Goal: Task Accomplishment & Management: Manage account settings

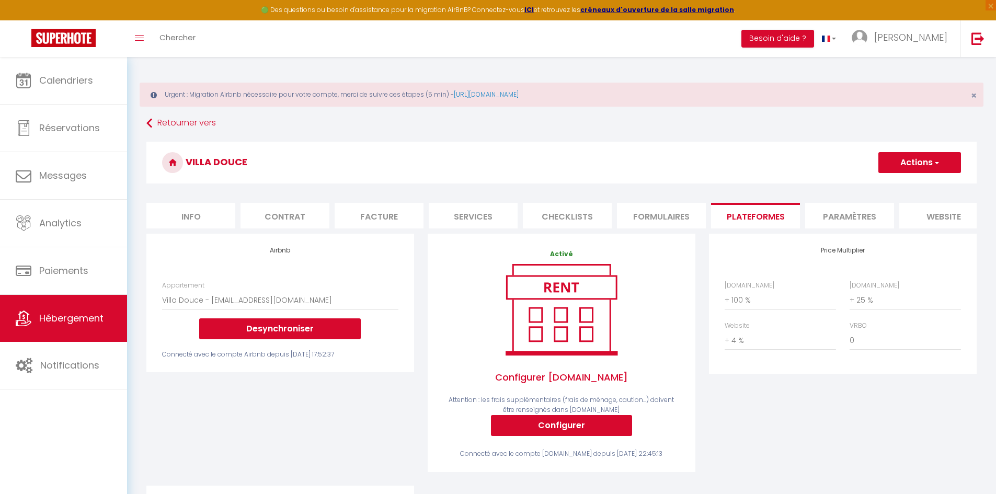
select select "7045-938425258561425795"
select select "+ 100 %"
select select "+ 25 %"
select select "+ 4 %"
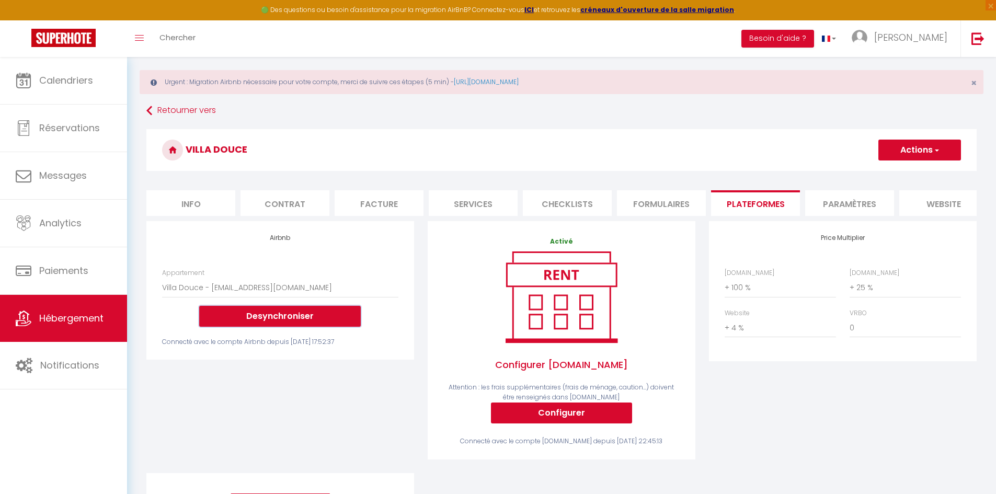
click at [249, 323] on button "Desynchroniser" at bounding box center [280, 316] width 162 height 21
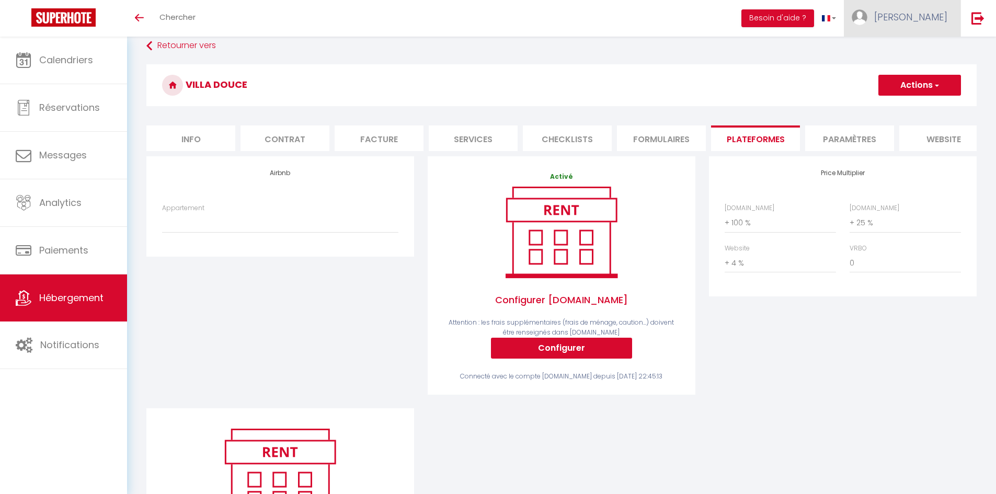
click at [938, 26] on link "[PERSON_NAME]" at bounding box center [902, 18] width 117 height 37
click at [915, 51] on link "Paramètres" at bounding box center [918, 52] width 77 height 18
select select "fr"
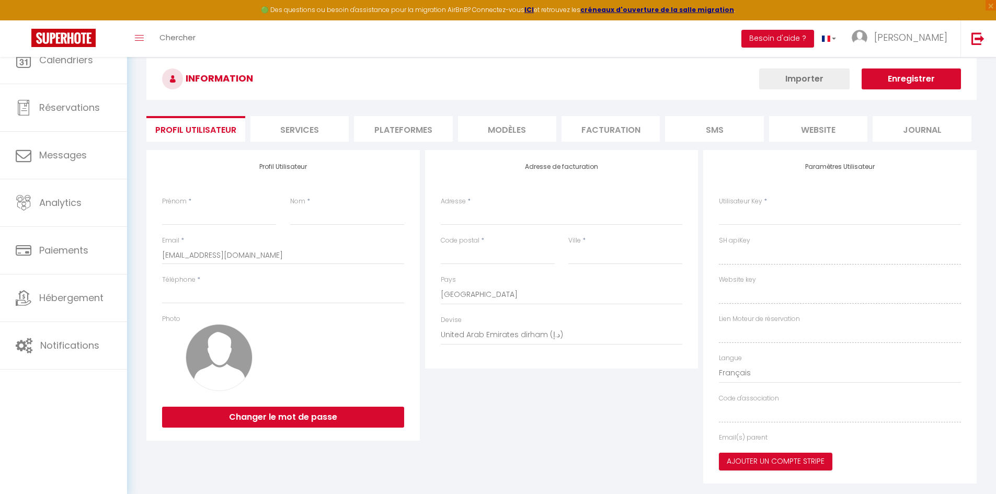
type input "[PERSON_NAME]"
type input "brunelliere"
type input "+66988381102"
type input "45 rue du port aux cerises"
type input "44240"
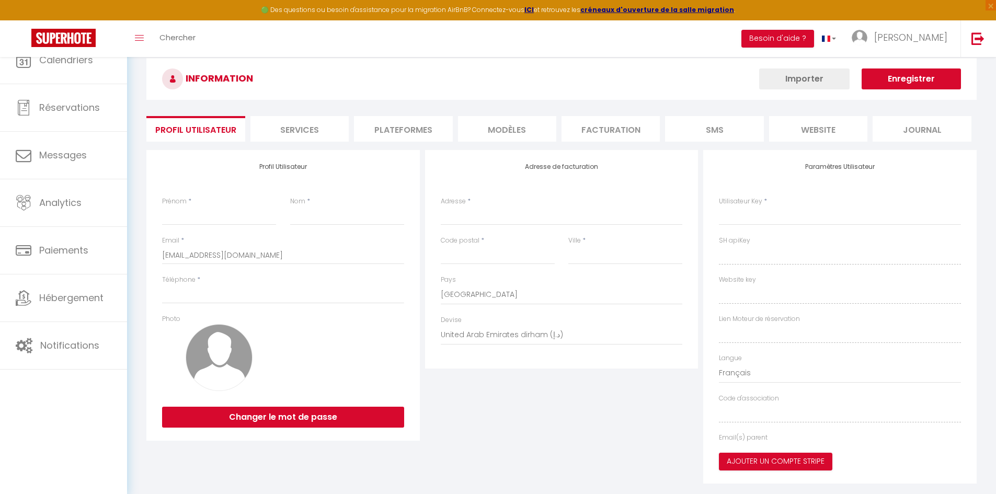
type input "la chapelle sur erdre"
select select "77"
type input "Iabtf6x6HQEYJ7Lx3audjrP7g"
type input "LDsallpYaNnKE5OUdq0I7APeQ"
type input "Iabtf6x6HQEYJ7Lx3audjrP7g"
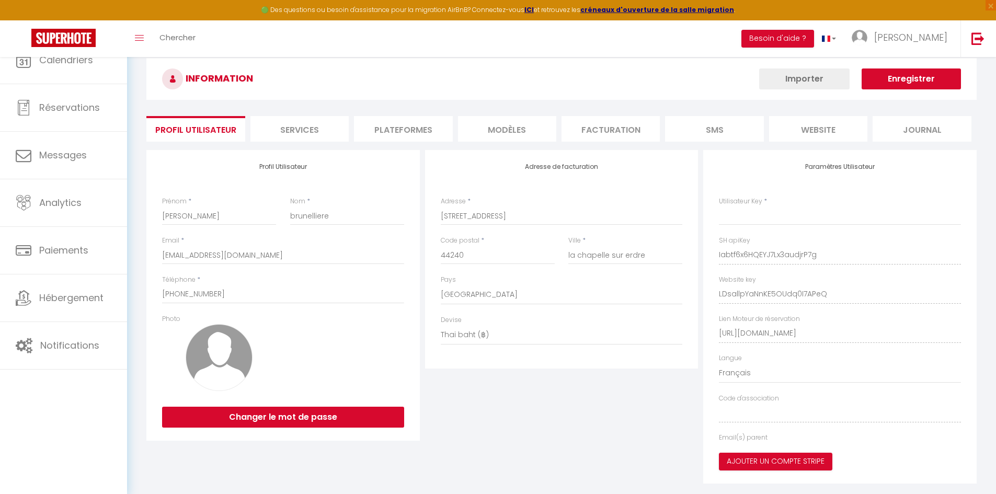
type input "LDsallpYaNnKE5OUdq0I7APeQ"
type input "[URL][DOMAIN_NAME]"
select select "fr"
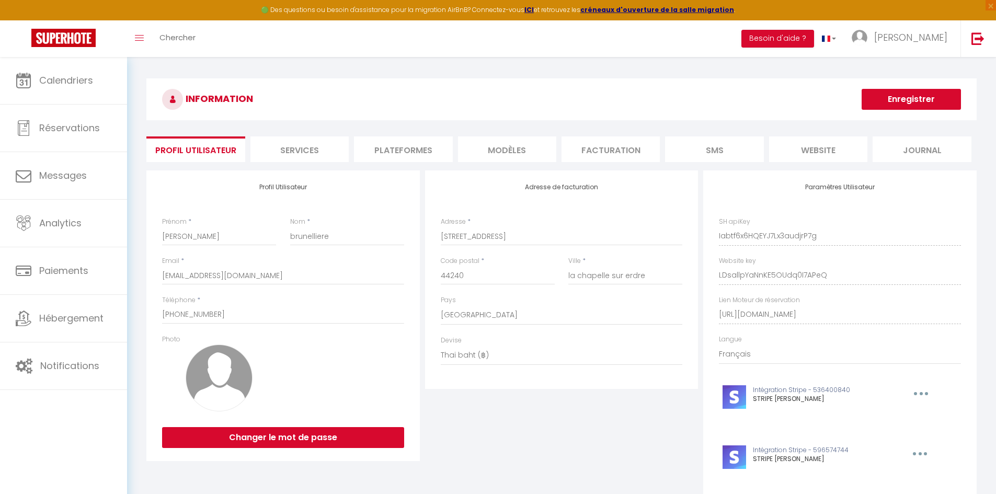
click at [385, 146] on li "Plateformes" at bounding box center [403, 149] width 98 height 26
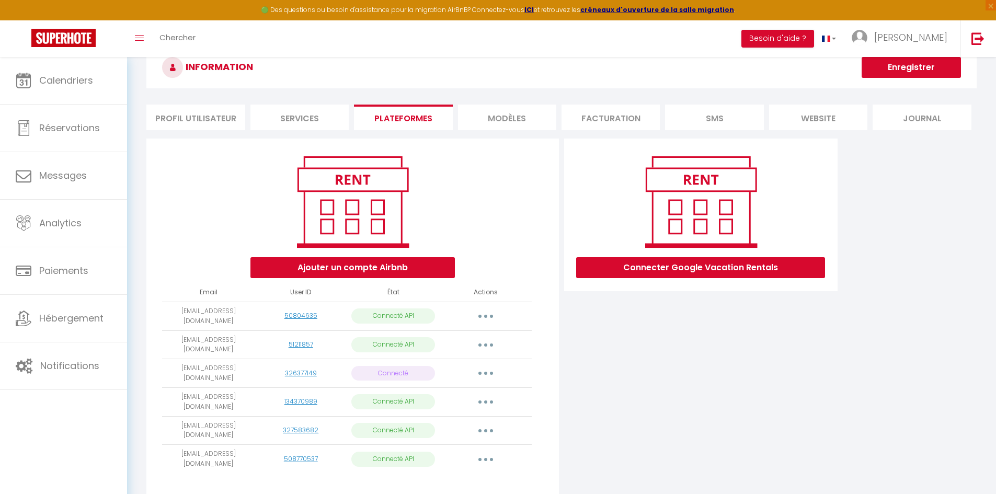
scroll to position [57, 0]
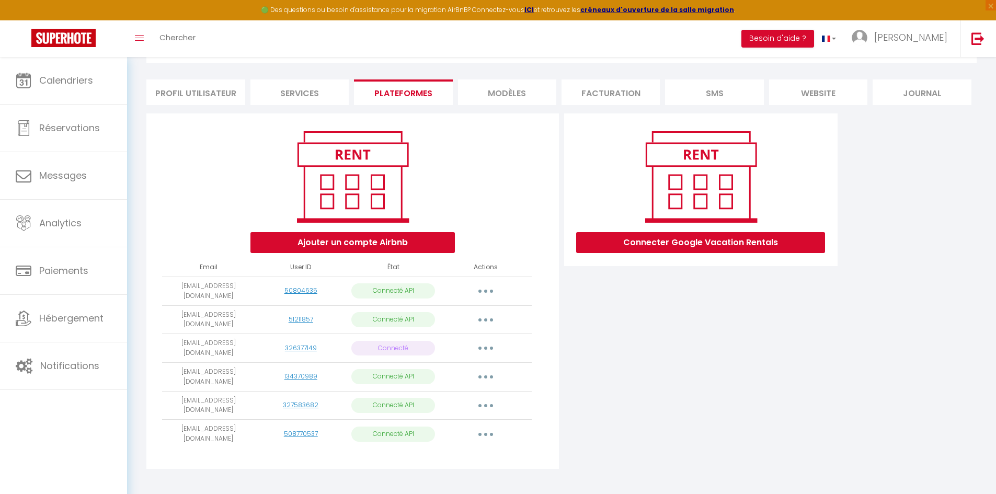
drag, startPoint x: 249, startPoint y: 341, endPoint x: 167, endPoint y: 339, distance: 82.1
click at [167, 339] on td "[EMAIL_ADDRESS][DOMAIN_NAME]" at bounding box center [208, 348] width 93 height 29
copy td "[EMAIL_ADDRESS][DOMAIN_NAME]"
click at [482, 340] on button "button" at bounding box center [485, 348] width 29 height 17
click at [363, 247] on button "Ajouter un compte Airbnb" at bounding box center [352, 242] width 204 height 21
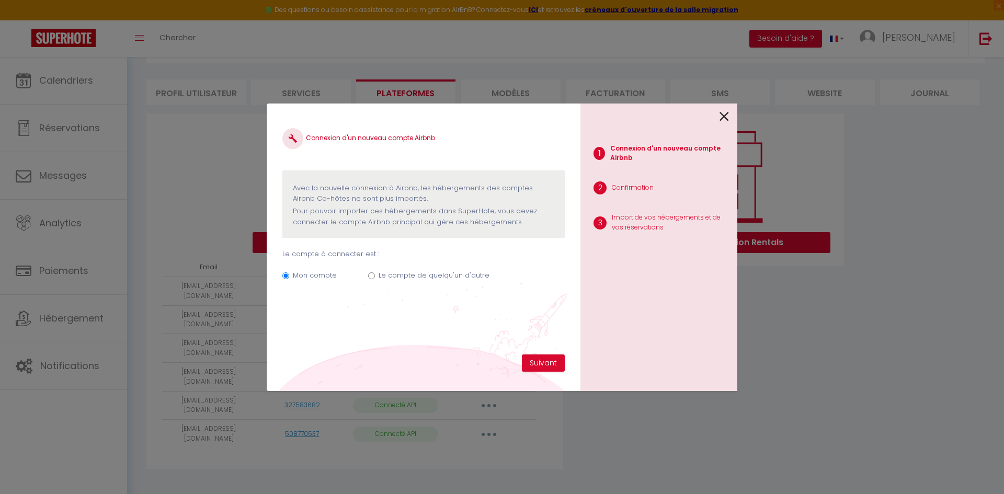
click at [379, 277] on label "Le compte de quelqu'un d'autre" at bounding box center [434, 275] width 111 height 10
click at [375, 277] on input "Le compte de quelqu'un d'autre" at bounding box center [371, 275] width 7 height 7
radio input "true"
radio input "false"
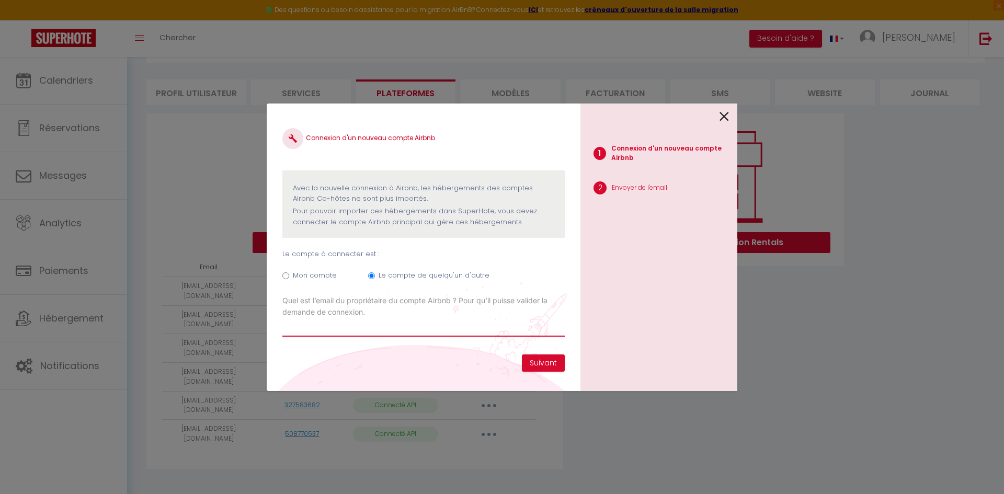
click at [338, 332] on input "Email connexion Airbnb" at bounding box center [423, 327] width 282 height 19
paste input "[EMAIL_ADDRESS][DOMAIN_NAME]"
type input "[EMAIL_ADDRESS][DOMAIN_NAME]"
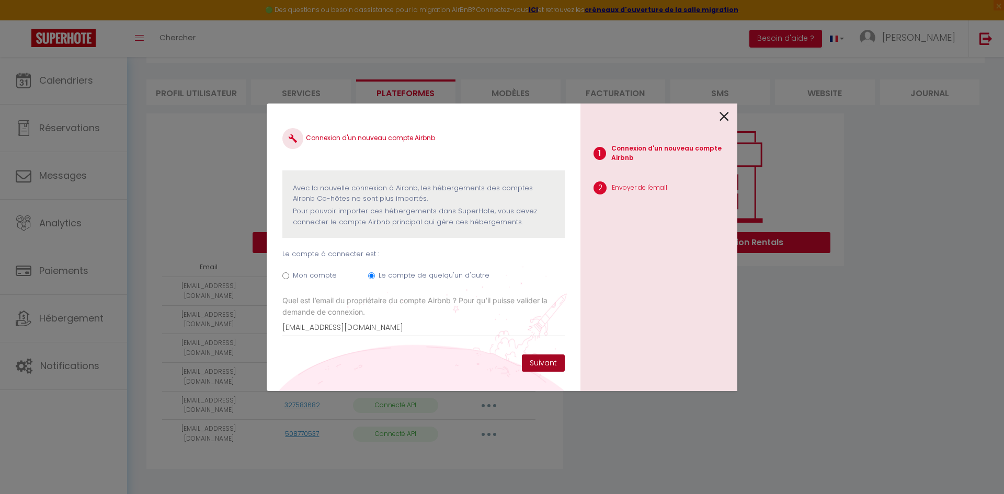
click at [539, 365] on button "Suivant" at bounding box center [543, 364] width 43 height 18
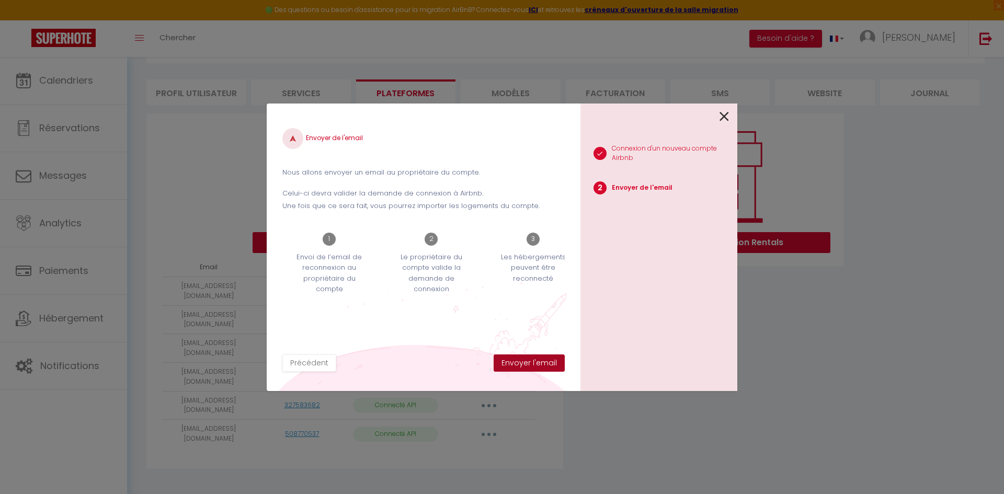
click at [526, 366] on button "Envoyer l'email" at bounding box center [529, 364] width 71 height 18
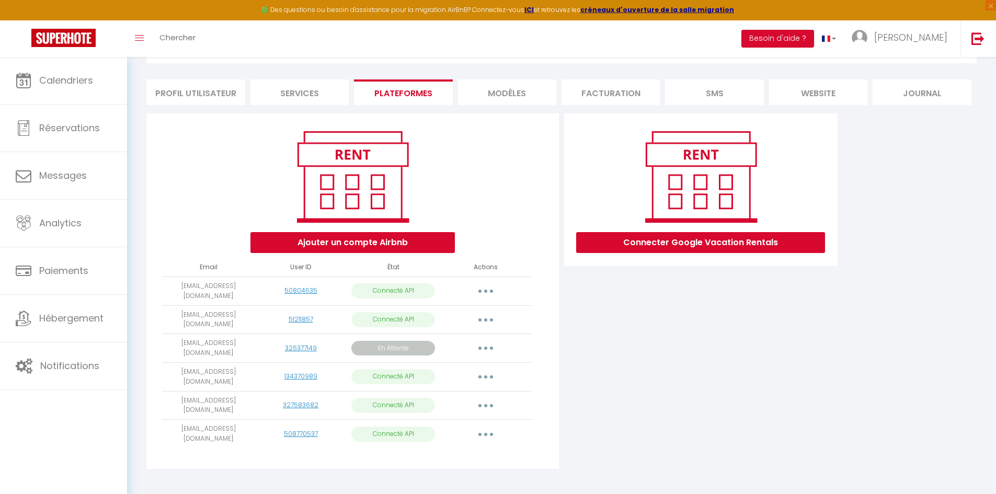
click at [488, 341] on button "button" at bounding box center [485, 348] width 29 height 17
click at [418, 421] on link "Reconnecter le compte" at bounding box center [438, 429] width 117 height 18
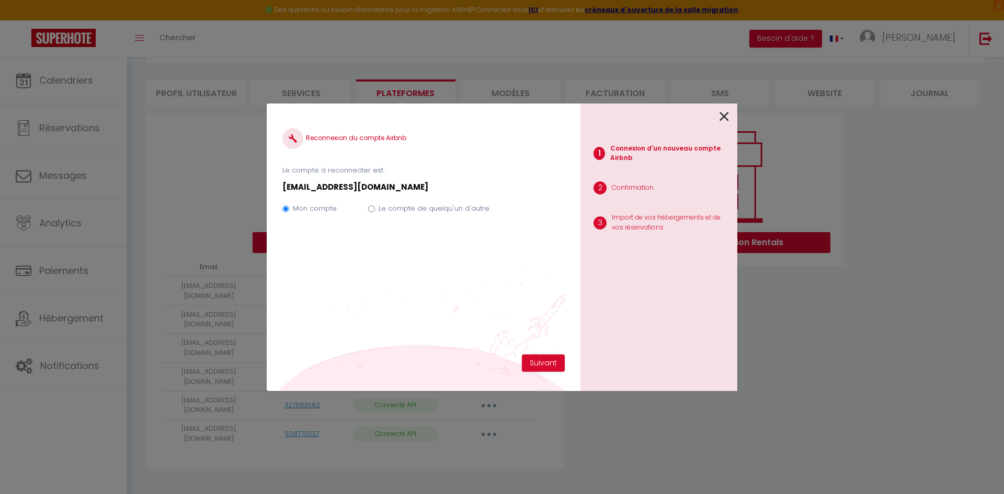
click at [720, 118] on icon at bounding box center [724, 117] width 9 height 16
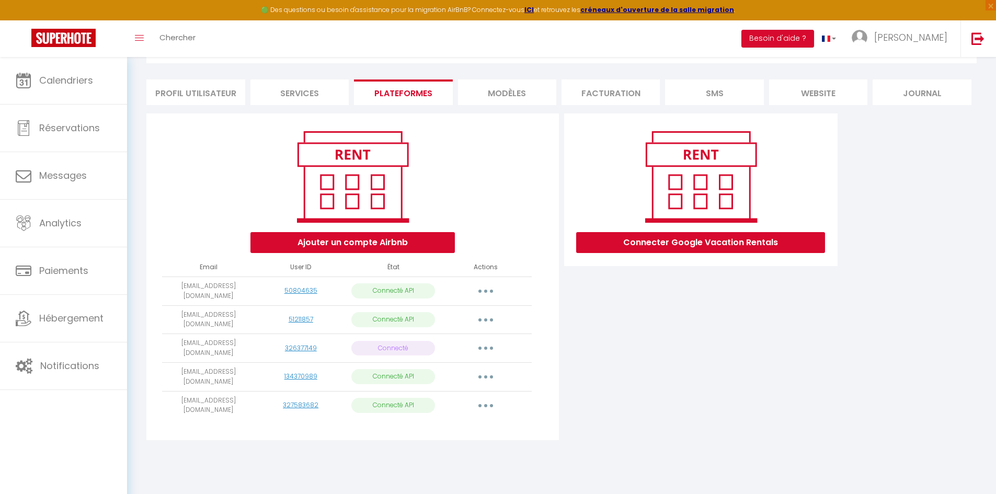
scroll to position [57, 0]
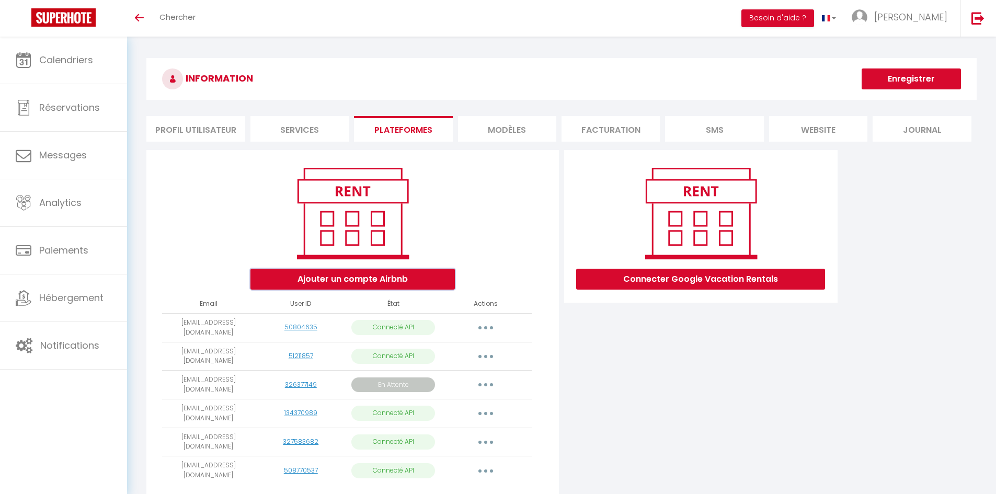
click at [363, 285] on button "Ajouter un compte Airbnb" at bounding box center [352, 279] width 204 height 21
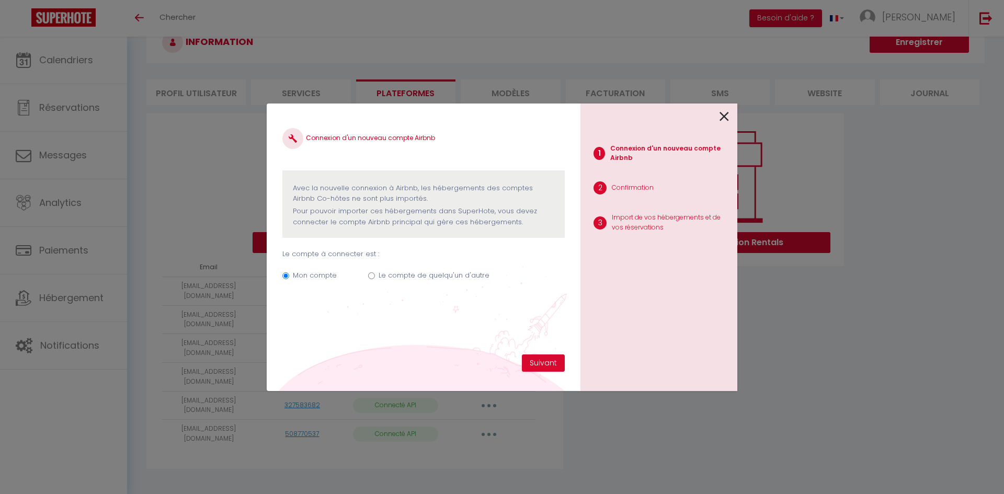
click at [722, 117] on icon at bounding box center [724, 117] width 9 height 16
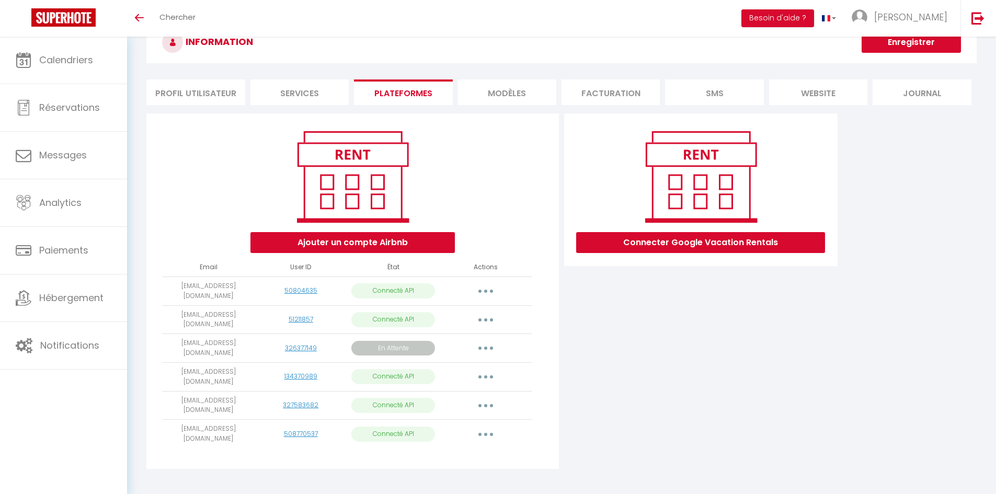
click at [484, 347] on icon "button" at bounding box center [485, 348] width 3 height 3
click at [423, 382] on link "Importer les appartements" at bounding box center [438, 391] width 117 height 18
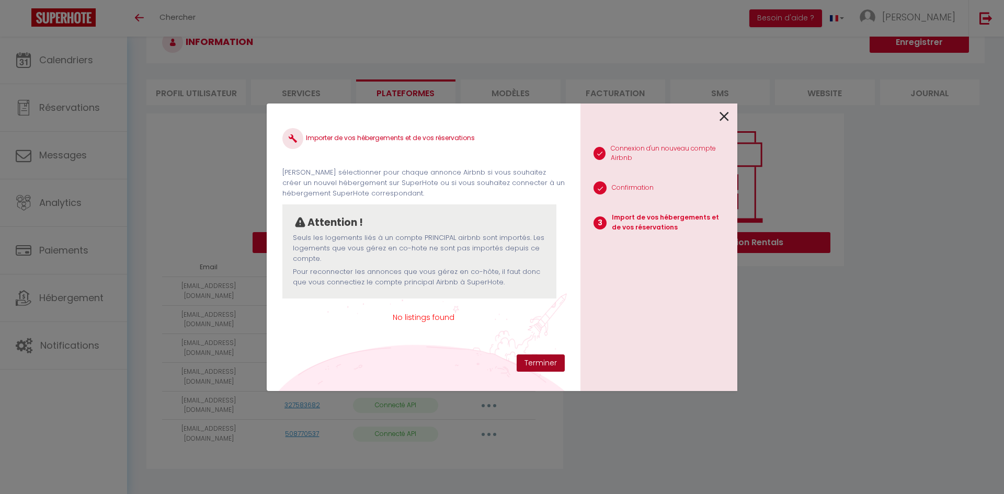
click at [531, 368] on button "Terminer" at bounding box center [541, 364] width 48 height 18
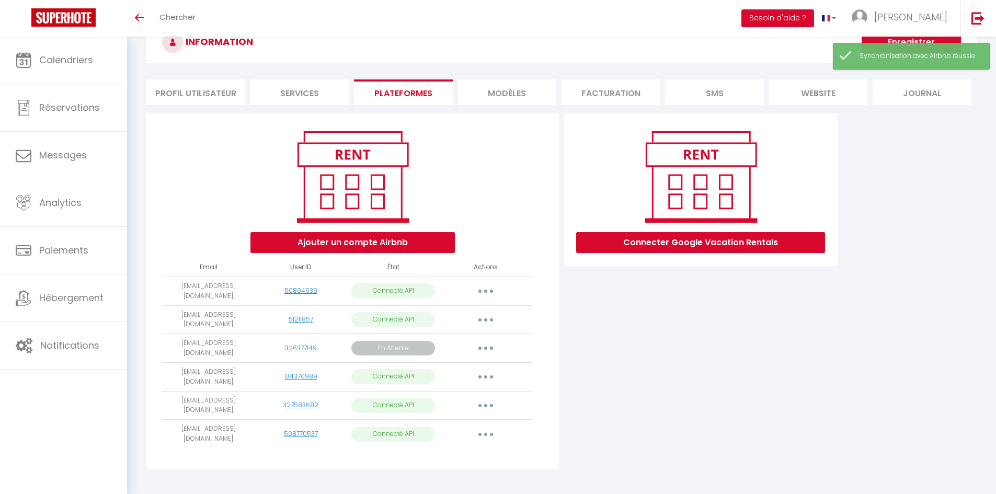
click at [480, 340] on button "button" at bounding box center [485, 348] width 29 height 17
click at [407, 383] on link "Importer les appartements" at bounding box center [438, 391] width 117 height 18
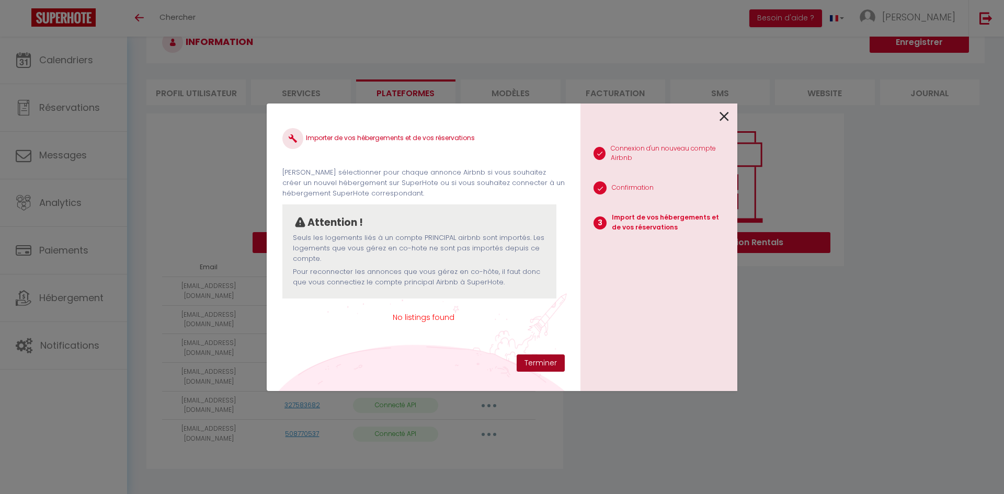
click at [530, 367] on button "Terminer" at bounding box center [541, 364] width 48 height 18
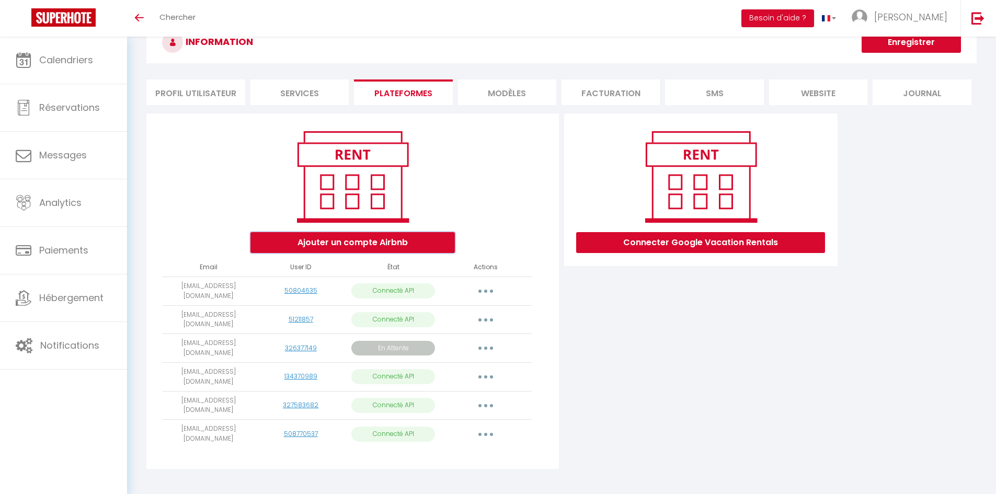
click at [332, 241] on button "Ajouter un compte Airbnb" at bounding box center [352, 242] width 204 height 21
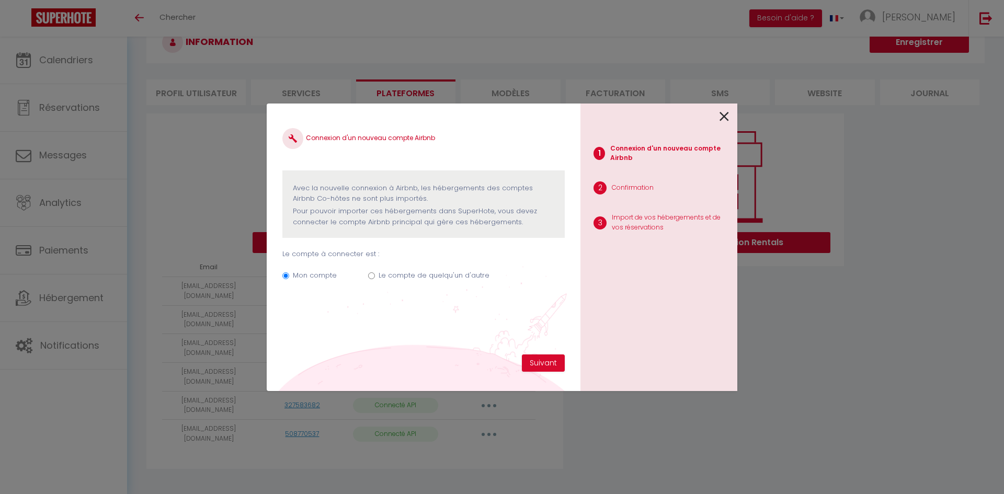
click at [727, 111] on icon at bounding box center [724, 117] width 9 height 16
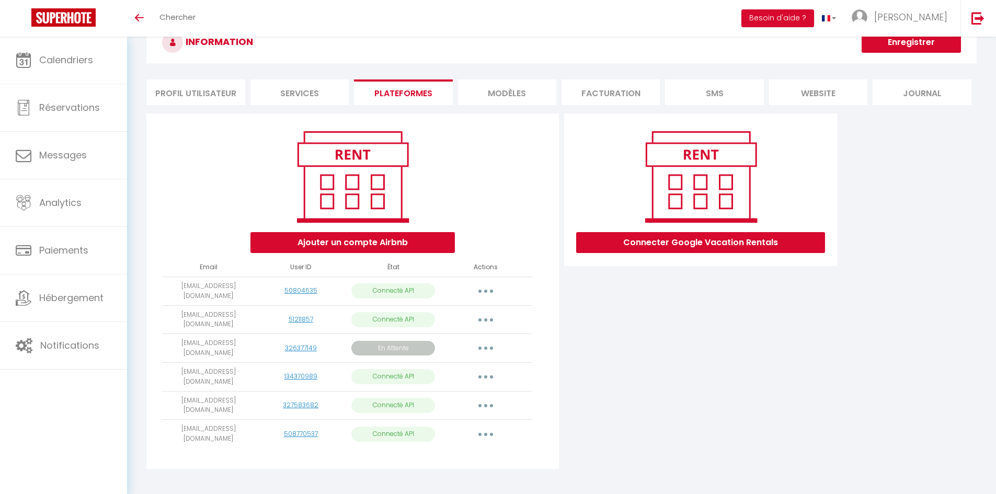
click at [494, 340] on button "button" at bounding box center [485, 348] width 29 height 17
click at [597, 371] on div "Connecter Google Vacation Rentals" at bounding box center [701, 294] width 279 height 362
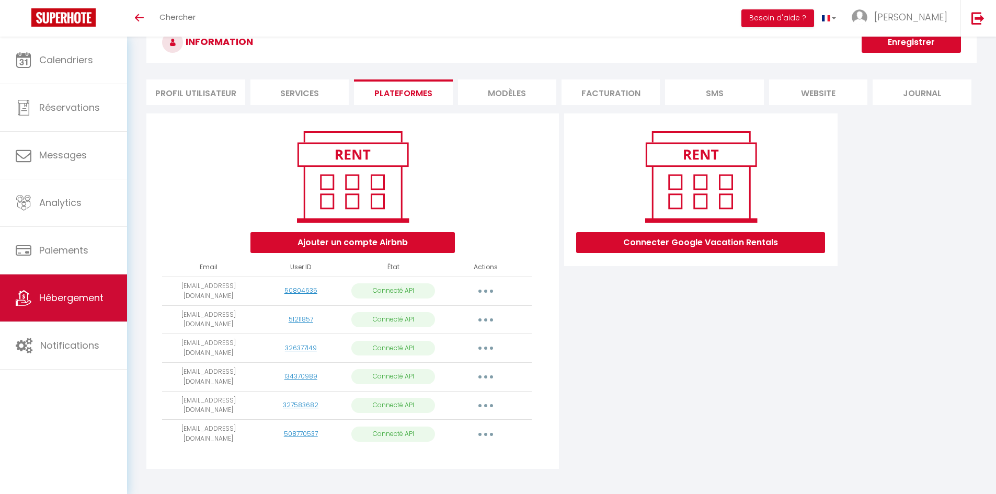
click at [97, 293] on span "Hébergement" at bounding box center [71, 297] width 64 height 13
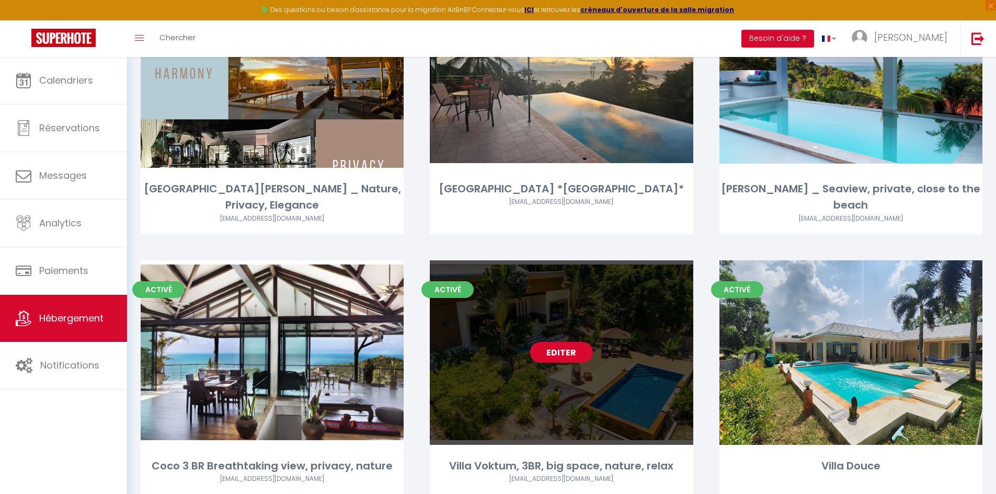
scroll to position [209, 0]
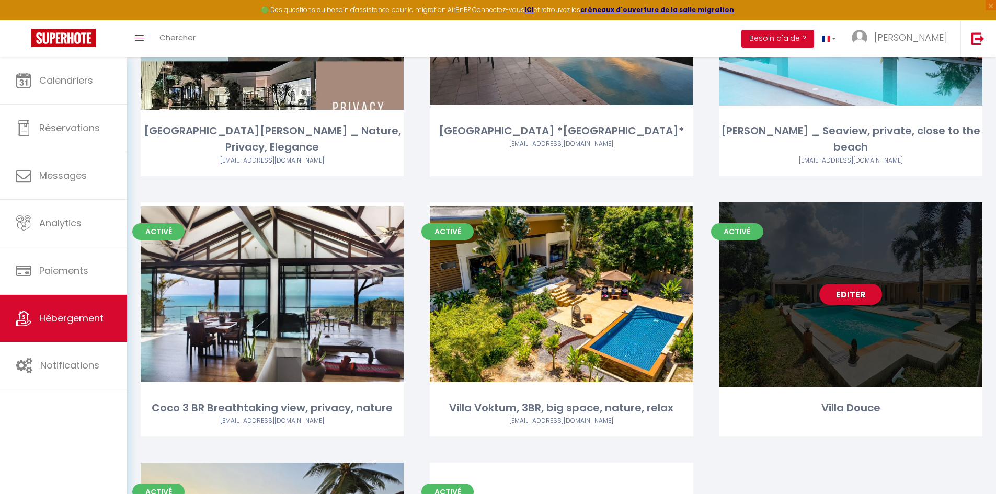
click at [838, 284] on link "Editer" at bounding box center [850, 294] width 63 height 21
click at [852, 284] on link "Editer" at bounding box center [850, 294] width 63 height 21
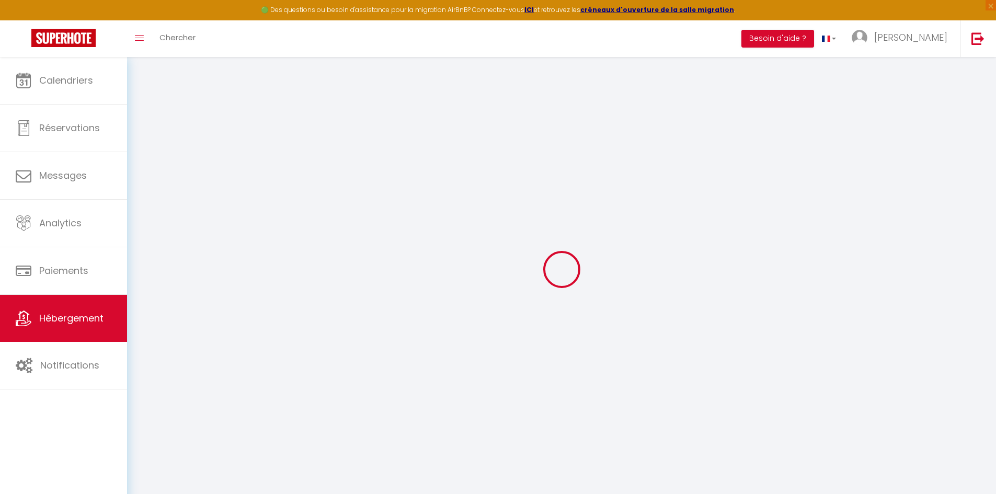
select select "+ 100 %"
select select "+ 25 %"
select select "+ 4 %"
checkbox input "false"
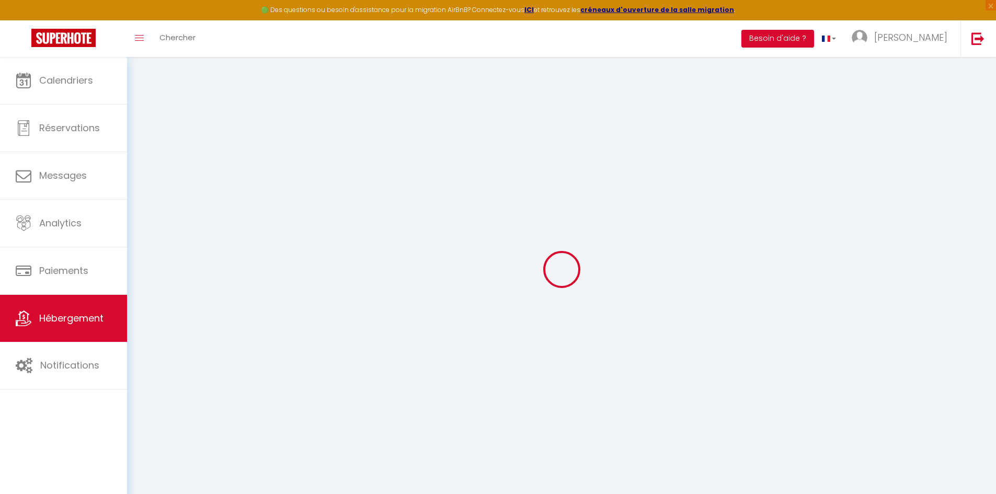
checkbox input "false"
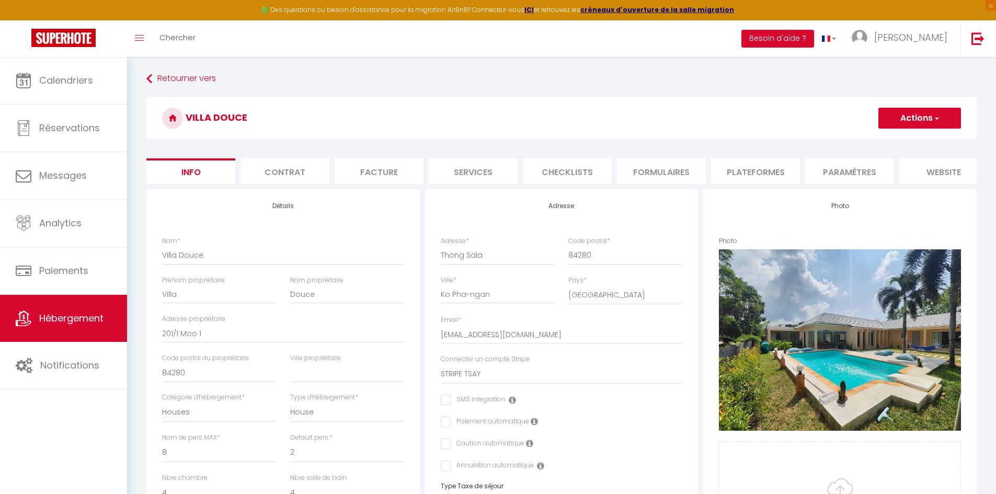
click at [722, 175] on li "Plateformes" at bounding box center [755, 171] width 89 height 26
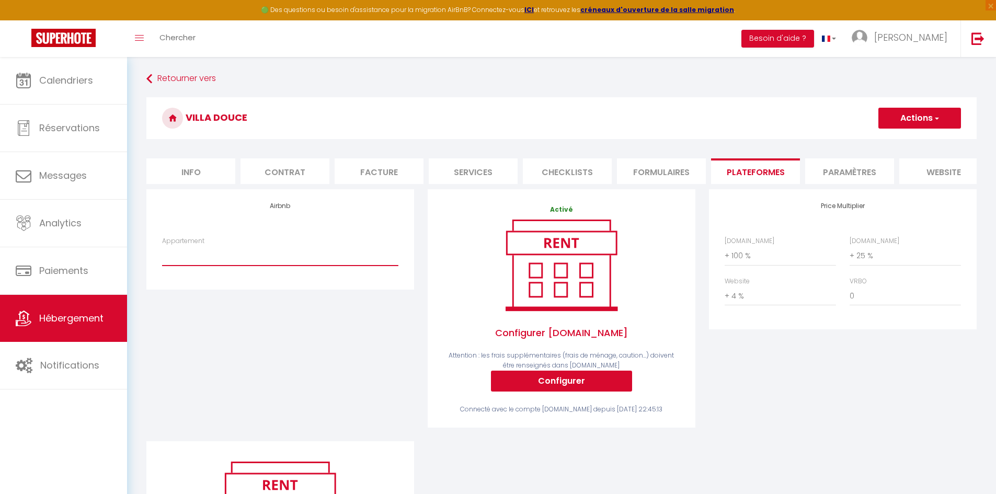
click at [279, 262] on select "villa Tsay, ko Pha Ngan · Villa TSAY - Nature, Privacy, Elegance - villatsay@gm…" at bounding box center [280, 256] width 236 height 20
select select "7045-938425258561425795"
click at [162, 254] on select "villa Tsay, ko Pha Ngan · Villa TSAY - Nature, Privacy, Elegance - villatsay@gm…" at bounding box center [280, 256] width 236 height 20
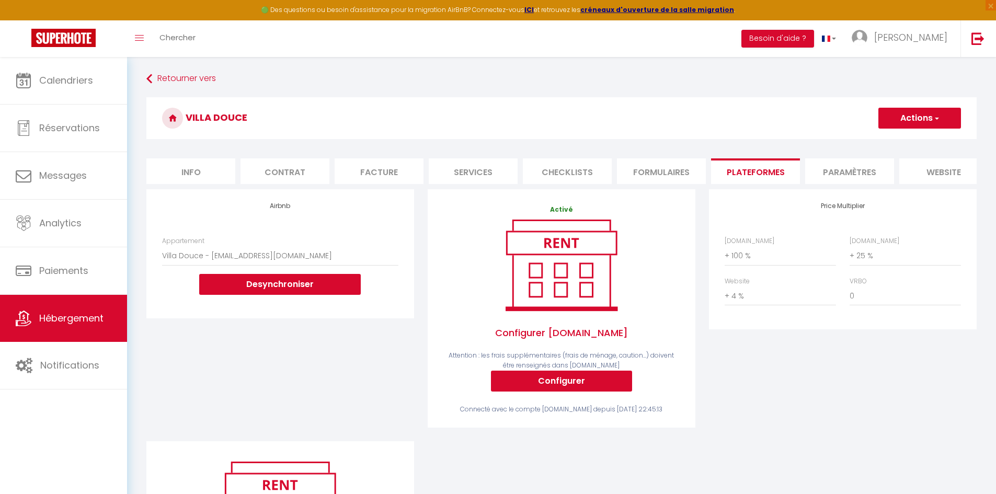
click at [926, 109] on button "Actions" at bounding box center [920, 118] width 83 height 21
click at [889, 145] on link "Enregistrer" at bounding box center [919, 141] width 83 height 14
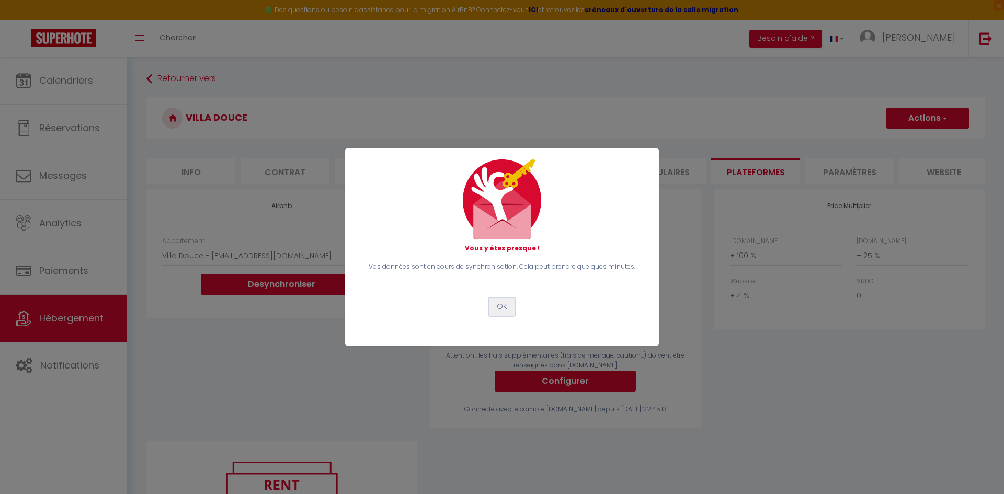
click at [508, 306] on button "OK" at bounding box center [502, 307] width 26 height 18
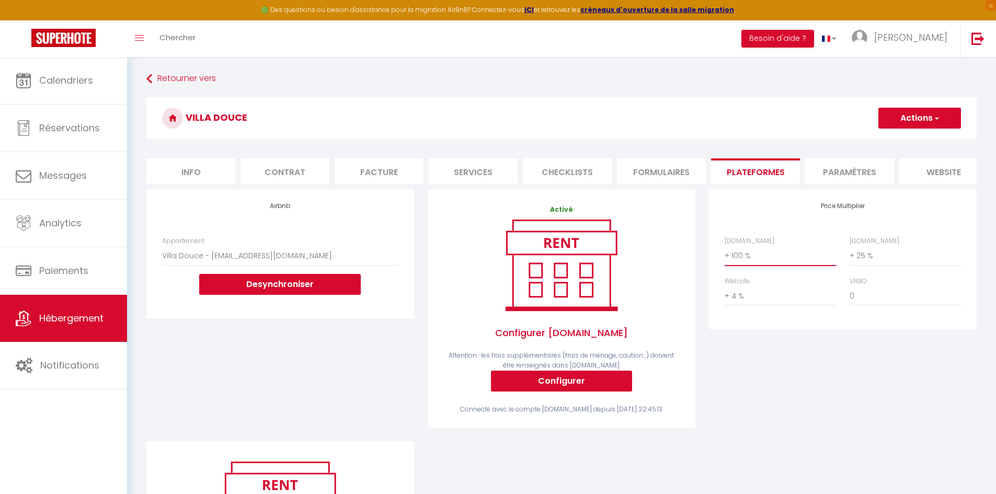
click at [775, 265] on select "0 + 1 % + 2 % + 3 % + 4 % + 5 % + 6 % + 7 % + 8 % + 9 %" at bounding box center [780, 256] width 111 height 20
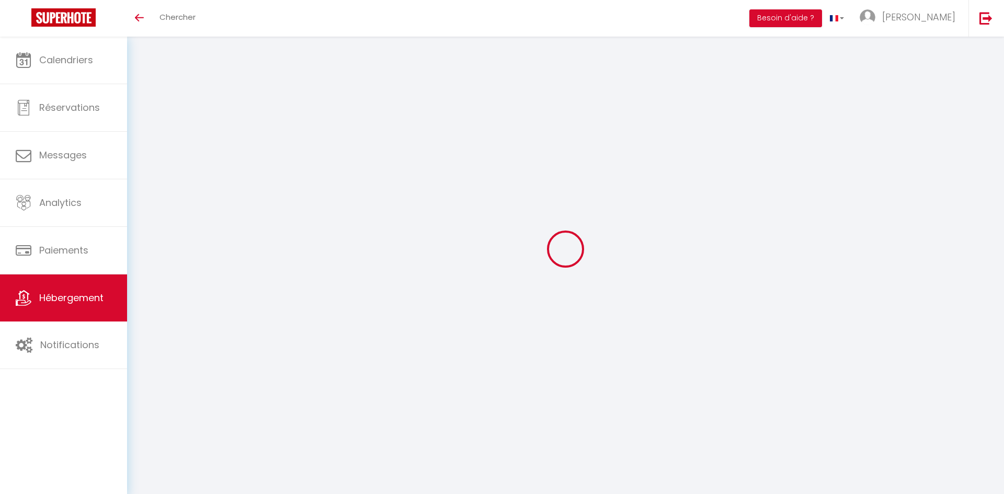
select select "7045-938425258561425795"
select select "+ 100 %"
select select "+ 25 %"
select select "+ 4 %"
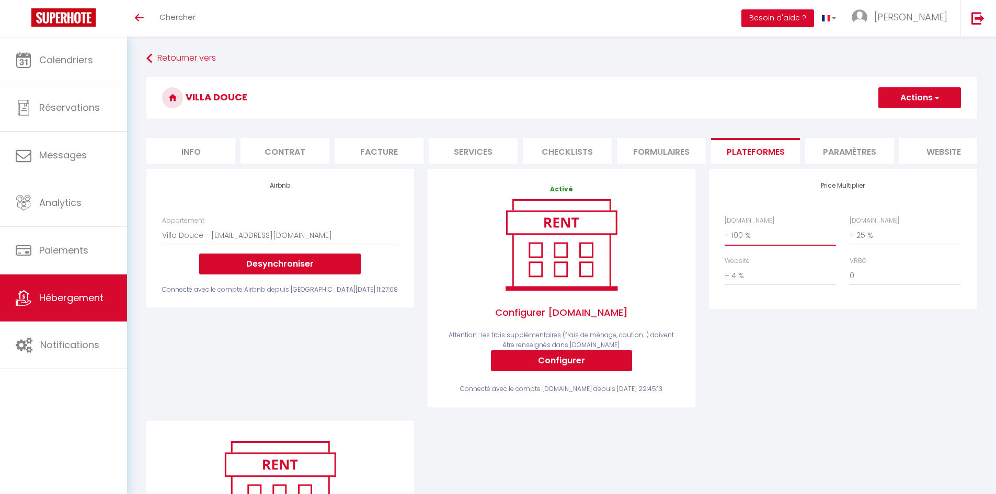
click at [748, 242] on select "0 + 1 % + 2 % + 3 % + 4 % + 5 % + 6 % + 7 % + 8 % + 9 %" at bounding box center [780, 235] width 111 height 20
select select "+ 20 %"
click at [725, 233] on select "0 + 1 % + 2 % + 3 % + 4 % + 5 % + 6 % + 7 % + 8 % + 9 %" at bounding box center [780, 235] width 111 height 20
click at [896, 95] on button "Actions" at bounding box center [920, 97] width 83 height 21
click at [897, 125] on link "Enregistrer" at bounding box center [919, 121] width 83 height 14
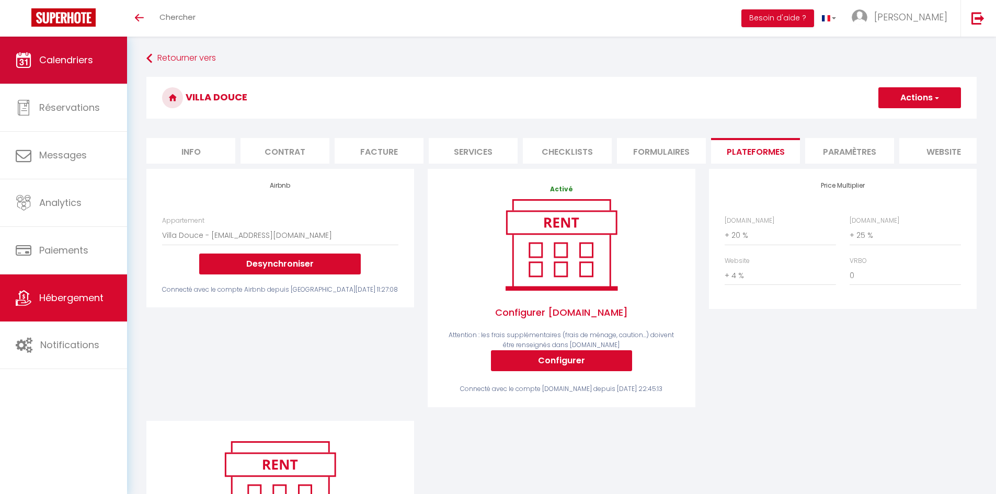
click at [69, 64] on span "Calendriers" at bounding box center [66, 59] width 54 height 13
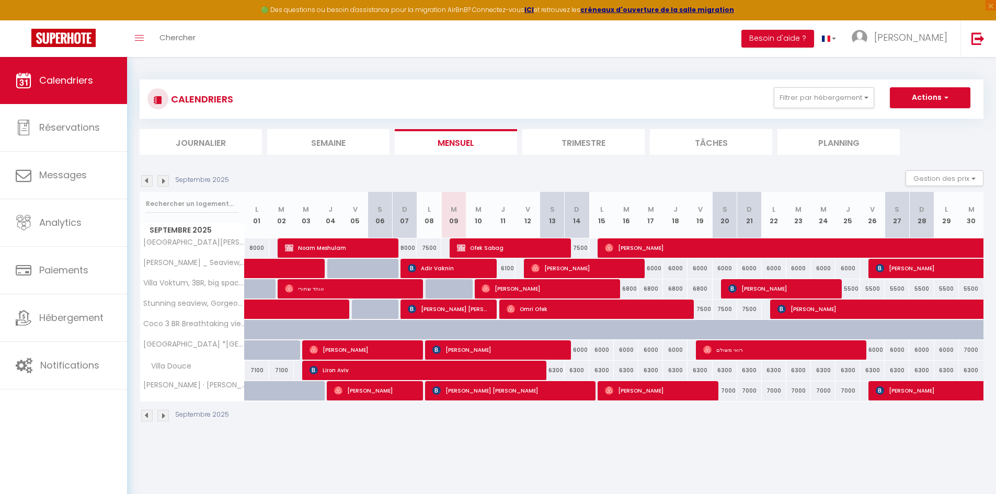
click at [560, 373] on div "6300" at bounding box center [552, 370] width 25 height 19
type input "6300"
type input "[PERSON_NAME] 13 Septembre 2025"
type input "Dim 14 Septembre 2025"
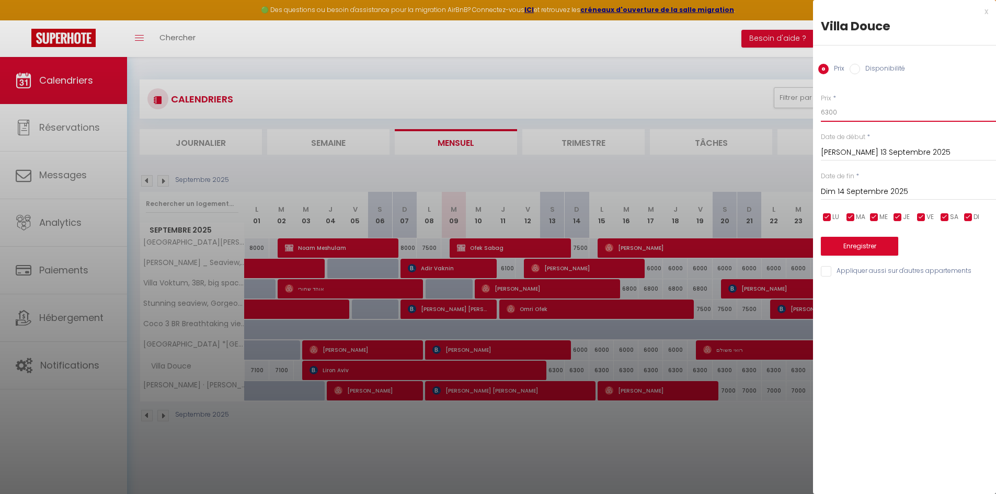
click at [835, 108] on input "6300" at bounding box center [908, 112] width 175 height 19
type input "7000"
click at [872, 194] on input "Dim 14 Septembre 2025" at bounding box center [908, 192] width 175 height 14
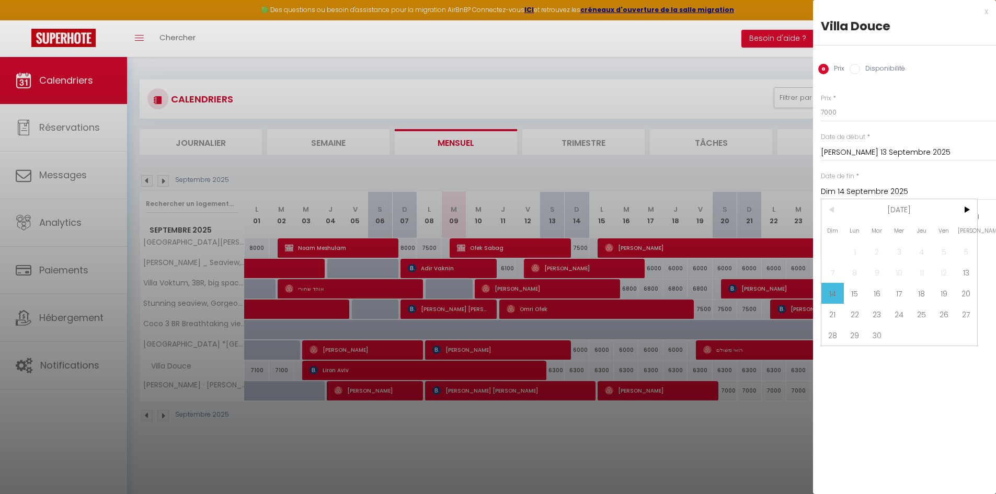
click at [879, 337] on span "30" at bounding box center [877, 335] width 22 height 21
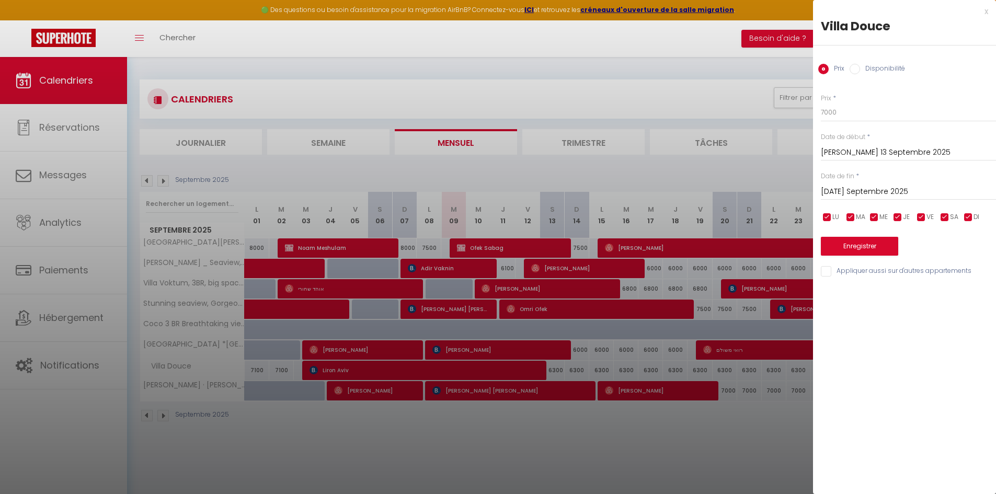
click at [922, 193] on input "[DATE] Septembre 2025" at bounding box center [908, 192] width 175 height 14
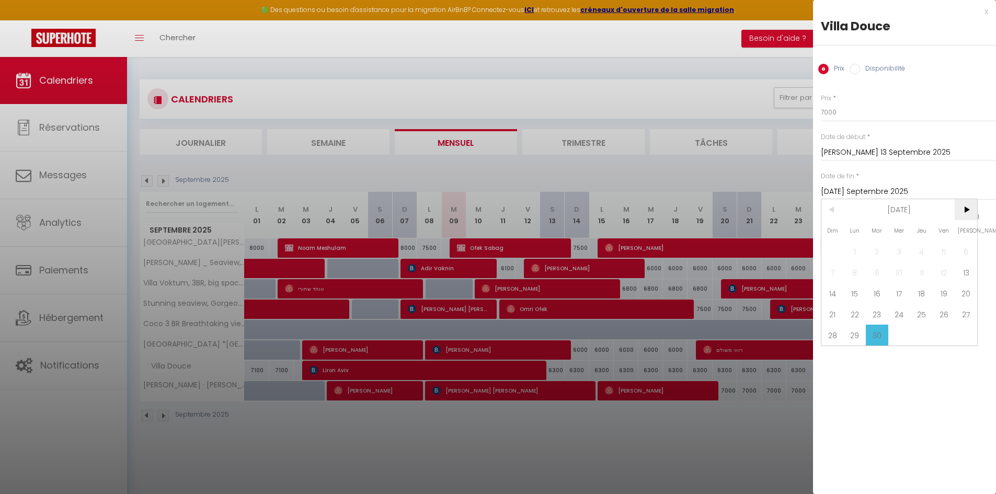
click at [968, 204] on span ">" at bounding box center [966, 209] width 22 height 21
click at [905, 247] on span "1" at bounding box center [899, 251] width 22 height 21
type input "Mer 01 Octobre 2025"
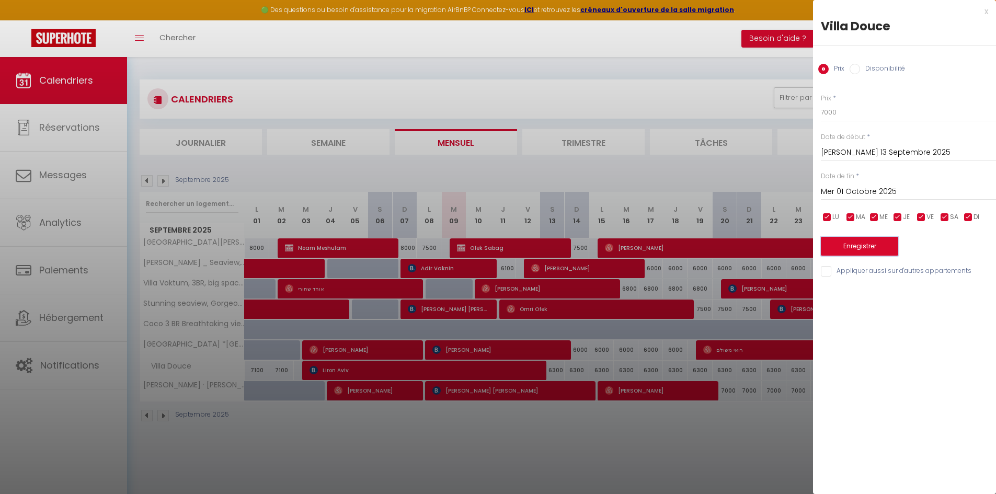
click at [847, 241] on button "Enregistrer" at bounding box center [859, 246] width 77 height 19
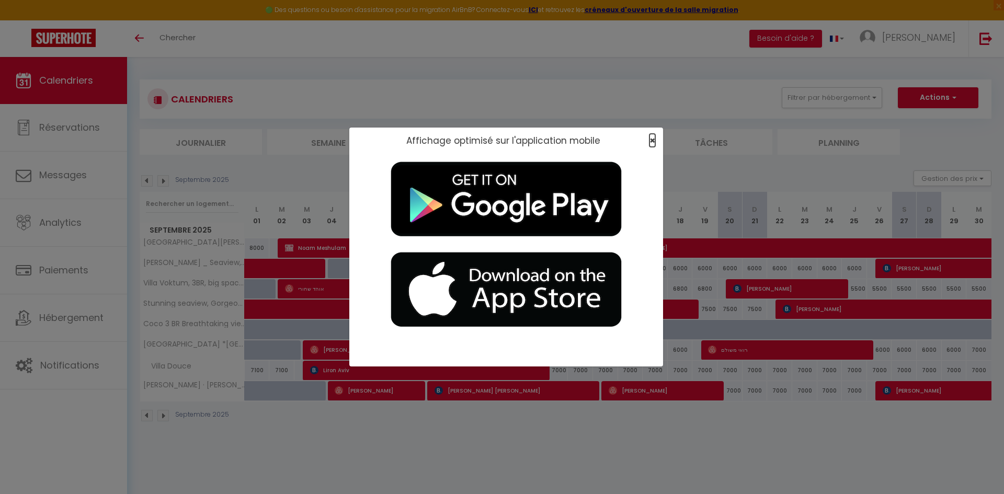
drag, startPoint x: 652, startPoint y: 143, endPoint x: 637, endPoint y: 133, distance: 17.4
click at [652, 143] on span "×" at bounding box center [652, 140] width 6 height 13
